Goal: Download file/media

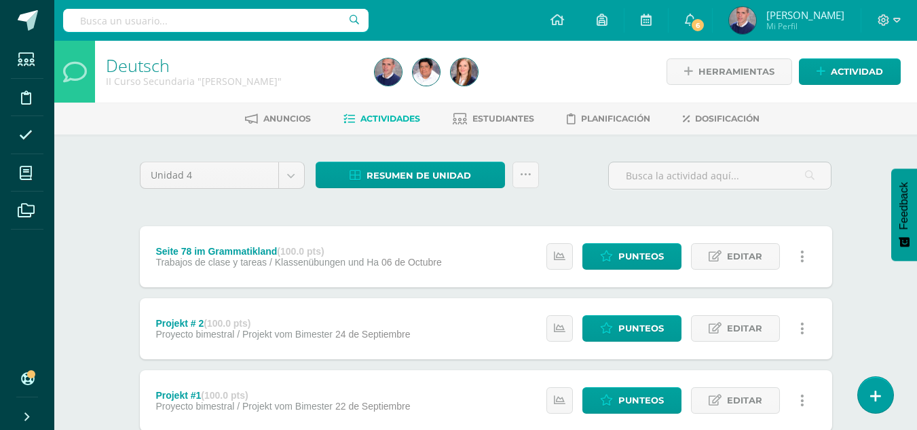
click at [370, 121] on span "Actividades" at bounding box center [390, 118] width 60 height 10
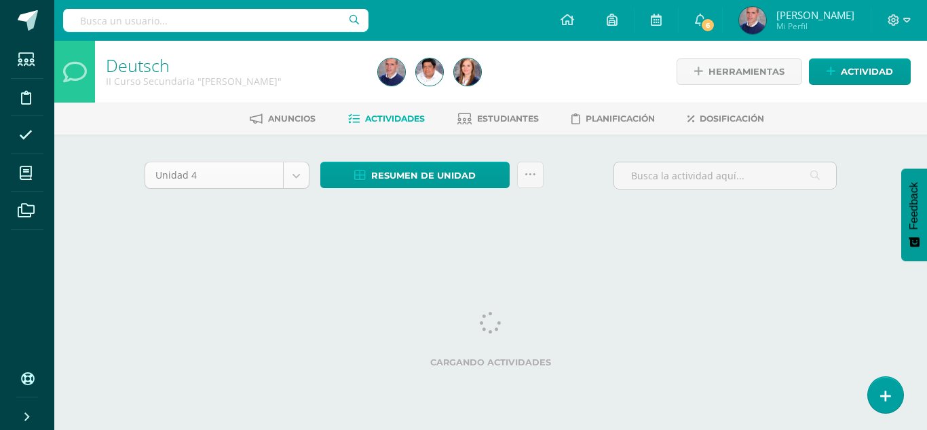
click at [297, 176] on body "Estudiantes Disciplina Asistencia Mis cursos Archivos Soporte Ayuda Reportar un…" at bounding box center [463, 126] width 927 height 253
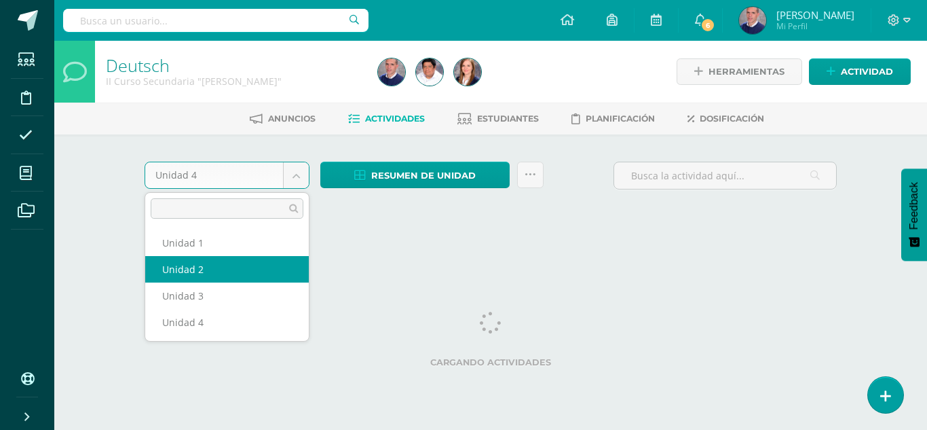
select select "Unidad 2"
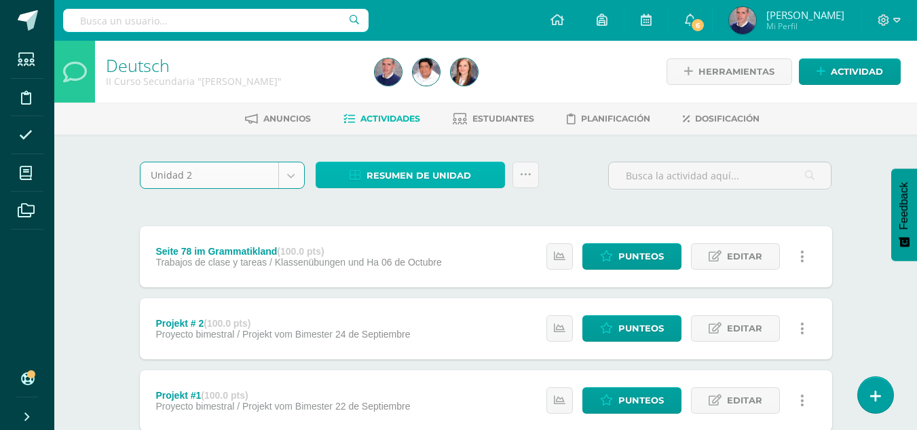
click at [371, 174] on span "Resumen de unidad" at bounding box center [419, 175] width 105 height 25
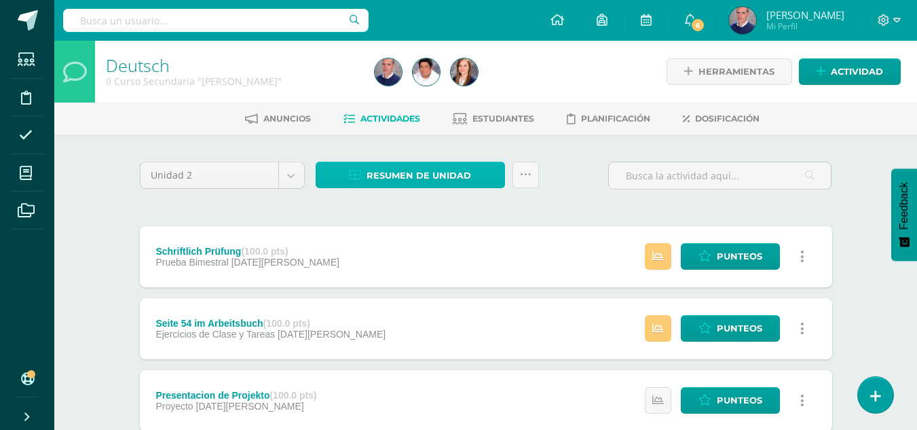
click at [413, 171] on span "Resumen de unidad" at bounding box center [419, 175] width 105 height 25
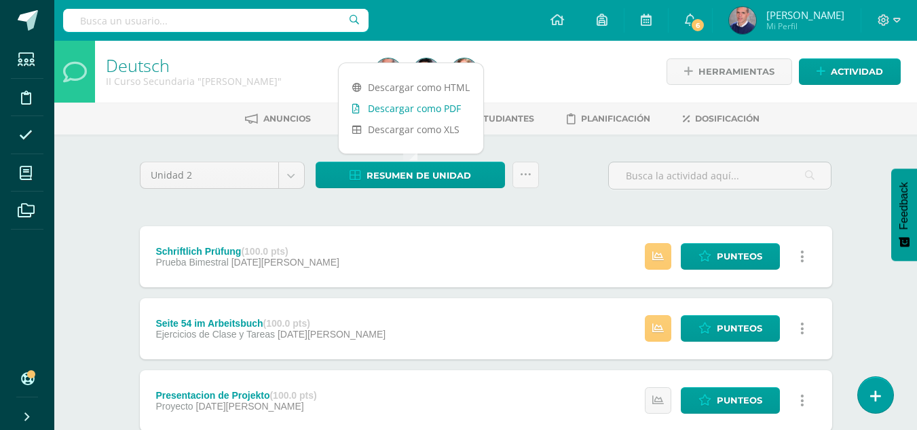
click at [412, 106] on link "Descargar como PDF" at bounding box center [411, 108] width 145 height 21
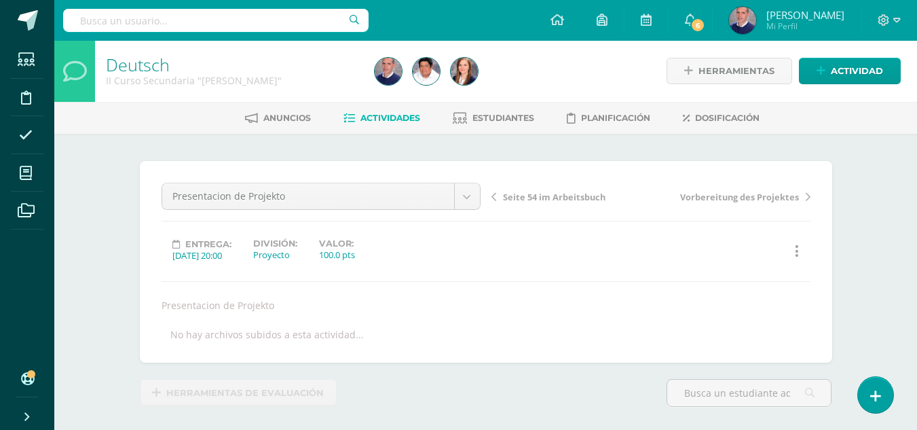
scroll to position [1, 0]
click at [518, 196] on span "Seite 54 im Arbeitsbuch" at bounding box center [554, 196] width 102 height 12
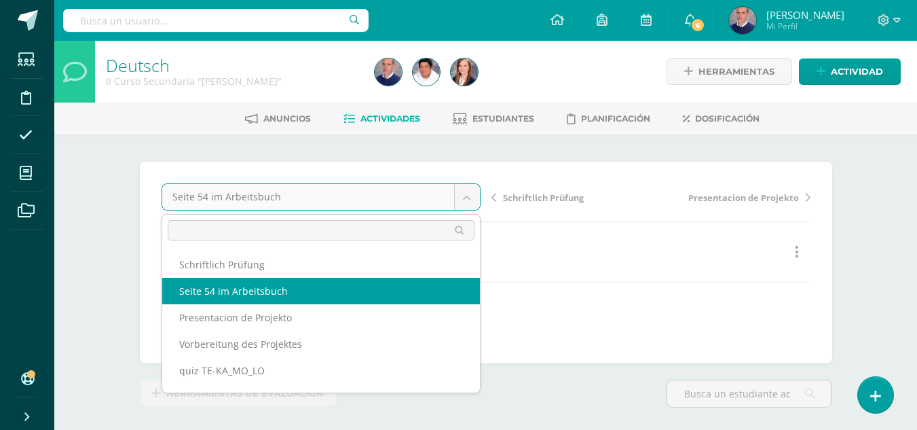
scroll to position [1, 0]
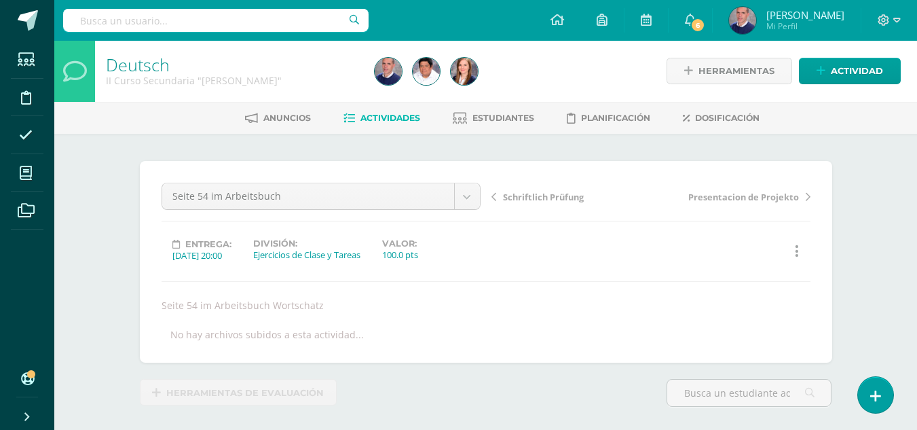
click at [541, 200] on span "Schriftlich Prüfung" at bounding box center [543, 197] width 81 height 12
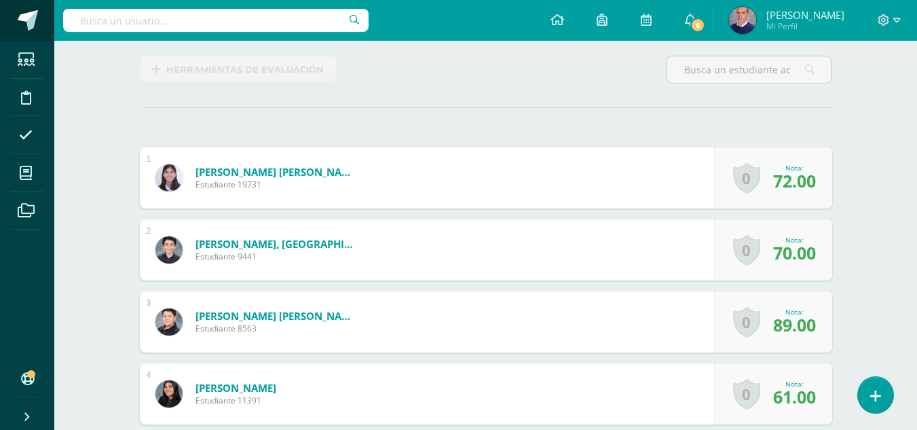
scroll to position [324, 0]
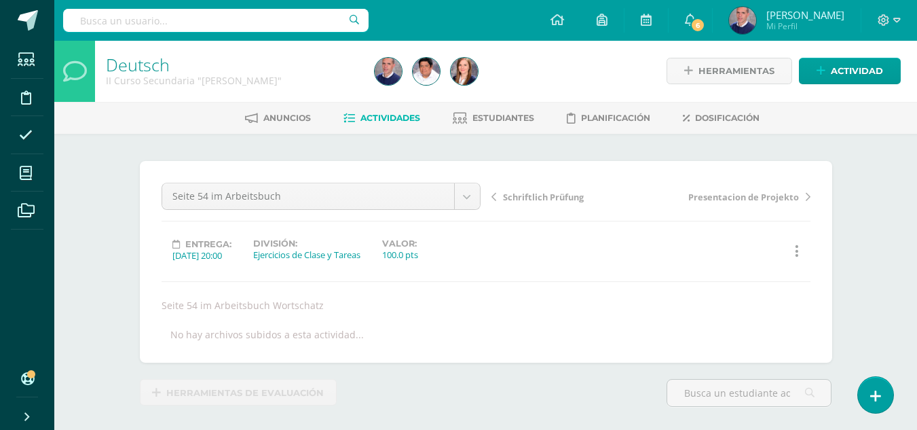
scroll to position [1, 0]
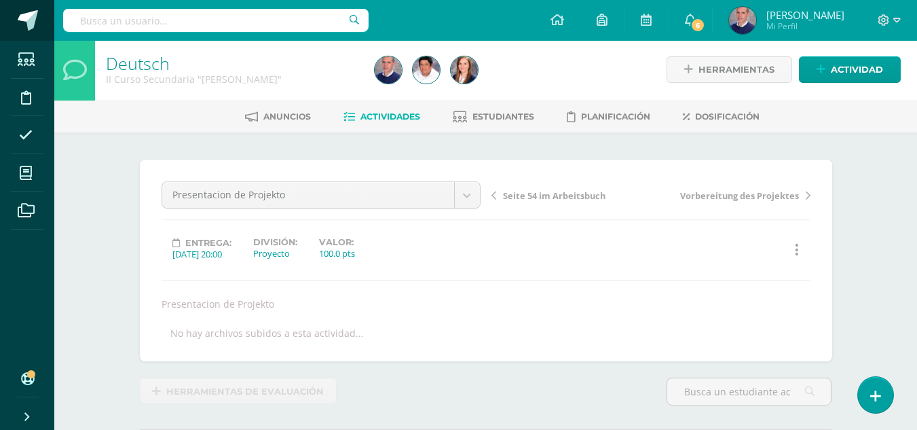
scroll to position [3, 0]
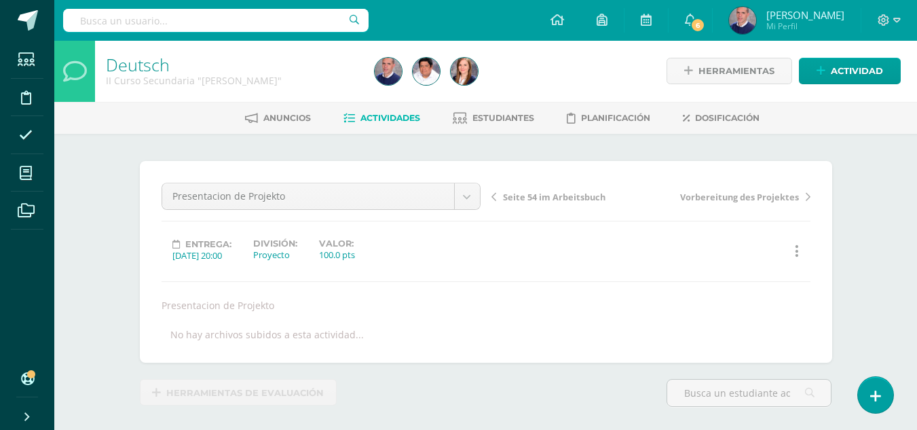
scroll to position [1, 0]
